Goal: Communication & Community: Answer question/provide support

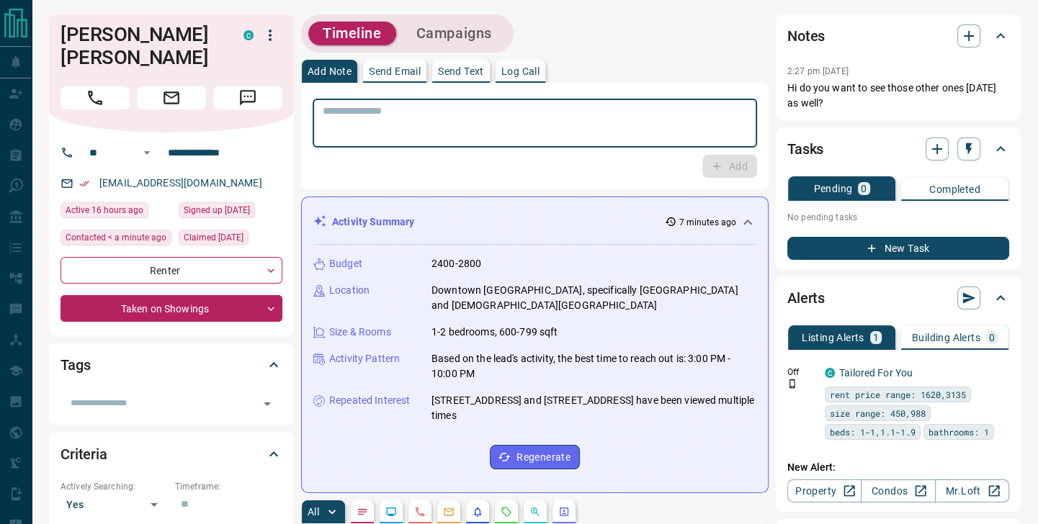
click at [410, 132] on textarea at bounding box center [535, 123] width 424 height 37
click at [453, 66] on p "Send Text" at bounding box center [461, 71] width 46 height 10
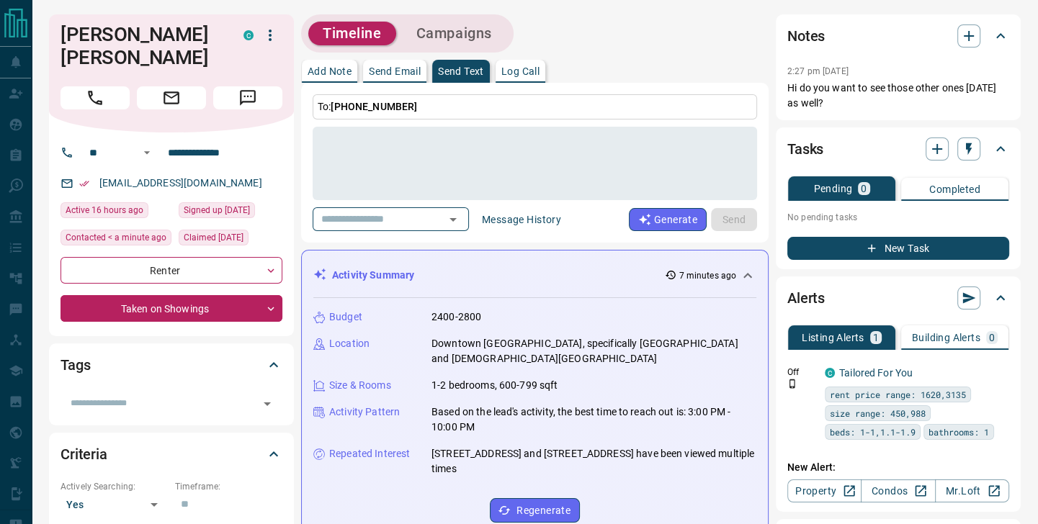
click at [429, 117] on p "To: [PHONE_NUMBER]" at bounding box center [535, 106] width 444 height 25
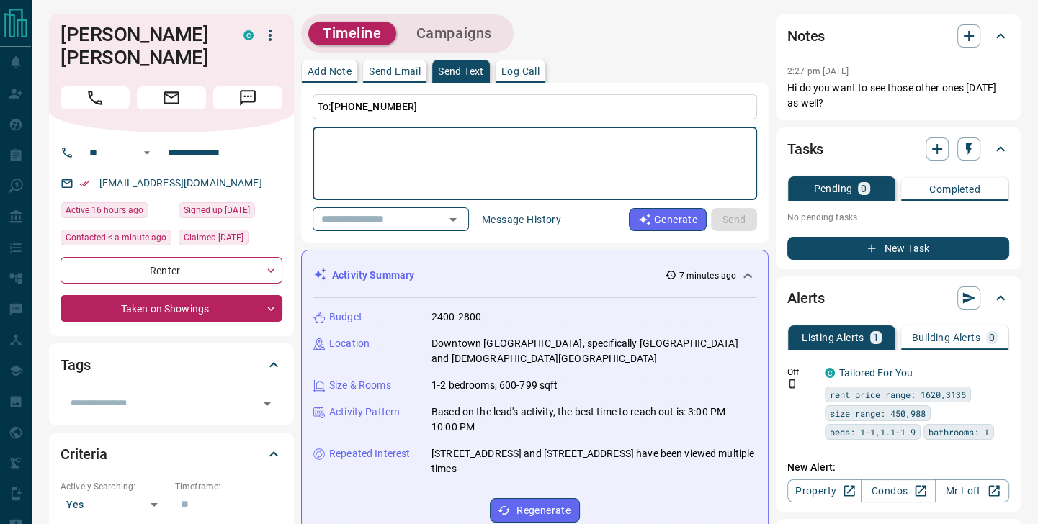
click at [387, 139] on textarea at bounding box center [535, 163] width 424 height 61
type textarea "**********"
click at [726, 220] on button "Send" at bounding box center [734, 219] width 46 height 23
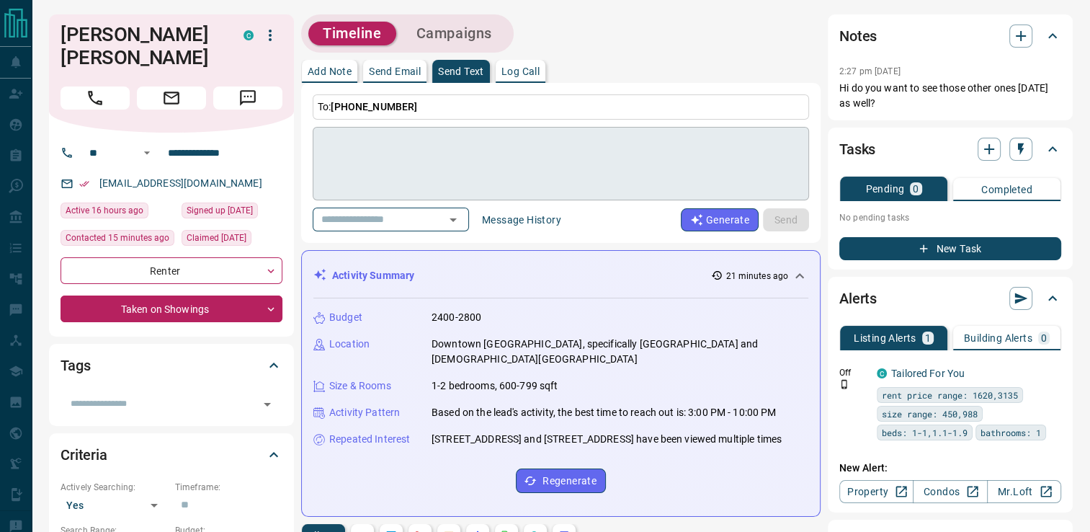
click at [459, 150] on textarea at bounding box center [561, 163] width 476 height 61
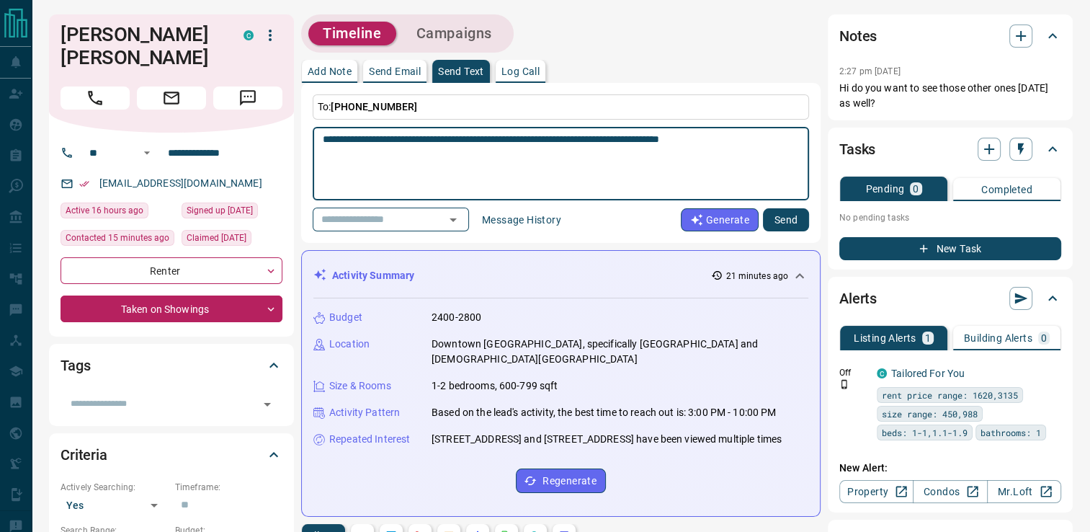
type textarea "**********"
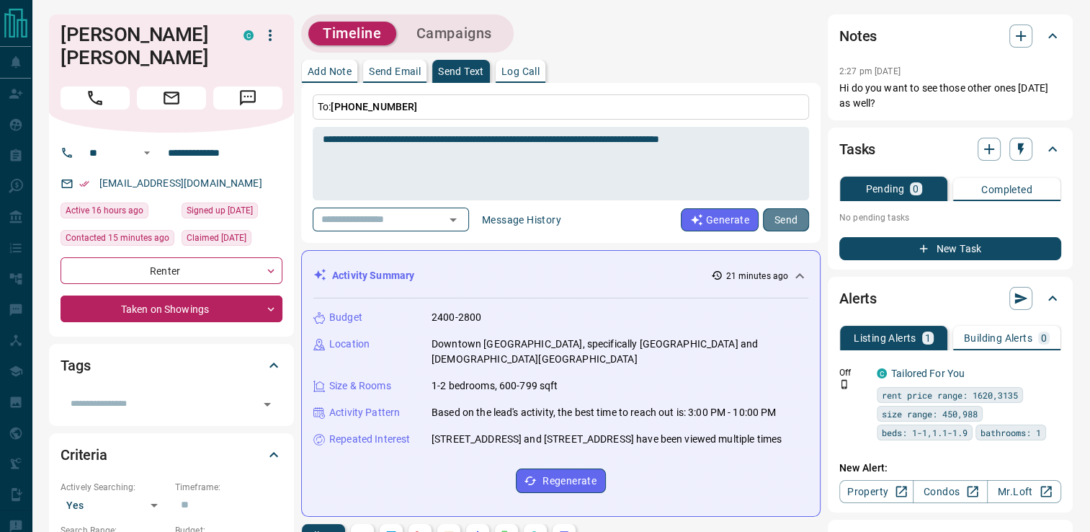
click at [780, 216] on button "Send" at bounding box center [786, 219] width 46 height 23
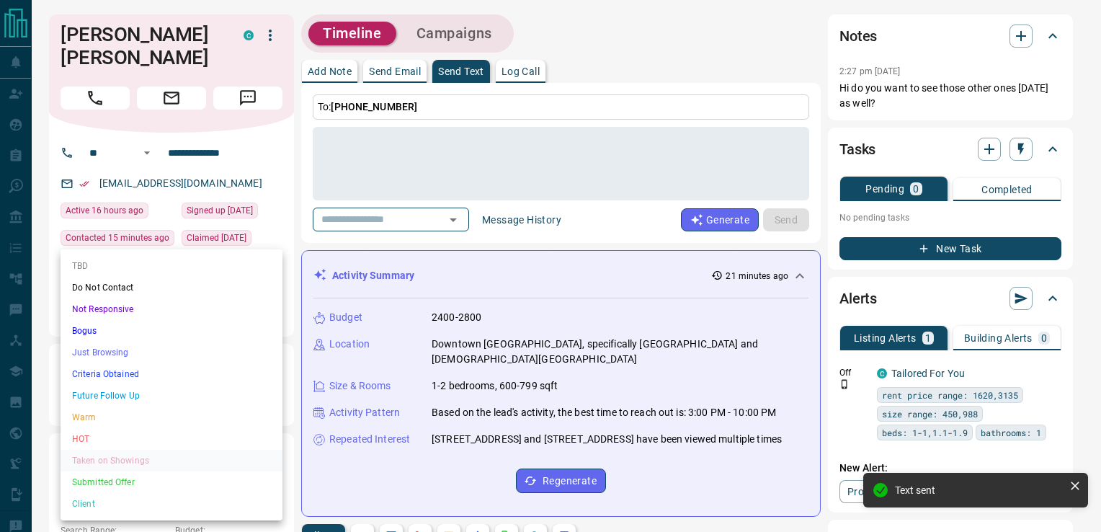
click at [115, 479] on li "Submitted Offer" at bounding box center [172, 482] width 222 height 22
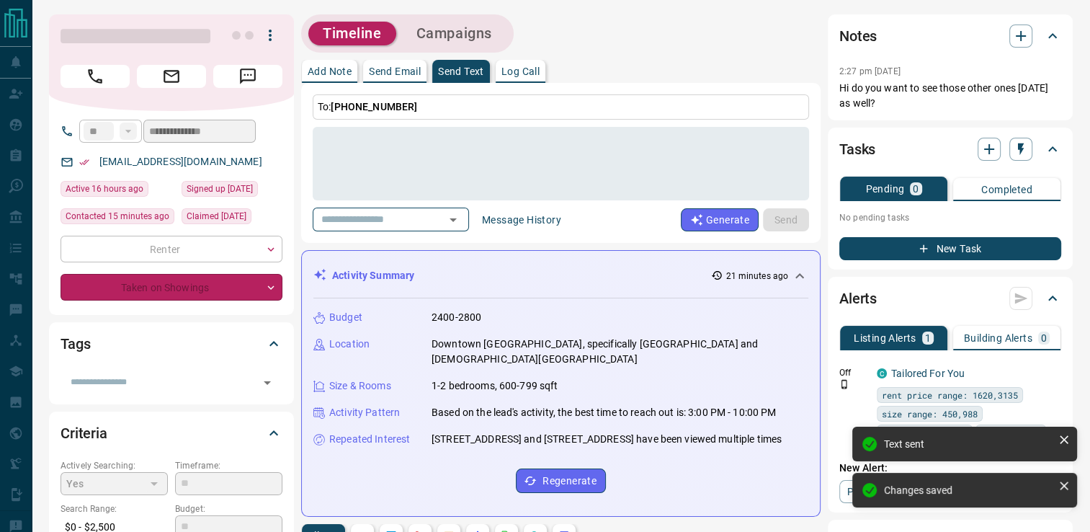
type input "*"
